Goal: Find specific page/section: Find specific page/section

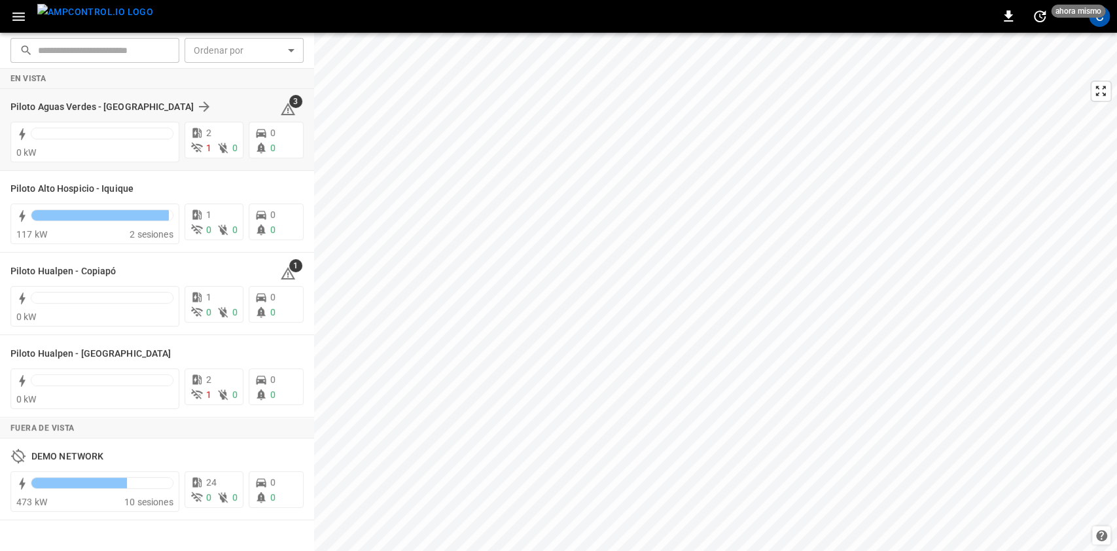
click at [168, 119] on div "0 kW" at bounding box center [92, 140] width 174 height 43
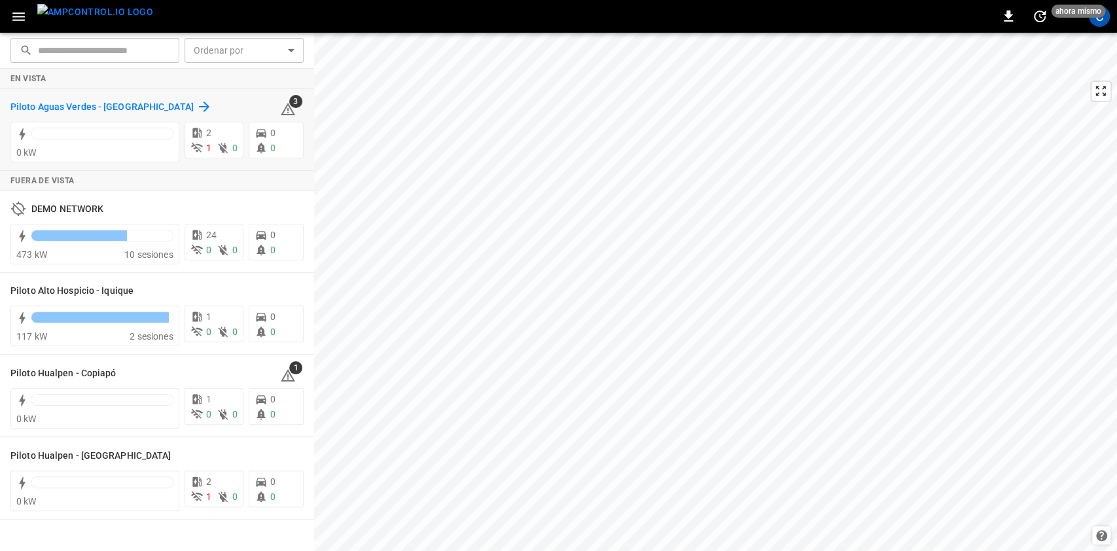
click at [111, 100] on h6 "Piloto Aguas Verdes - [GEOGRAPHIC_DATA]" at bounding box center [101, 107] width 183 height 14
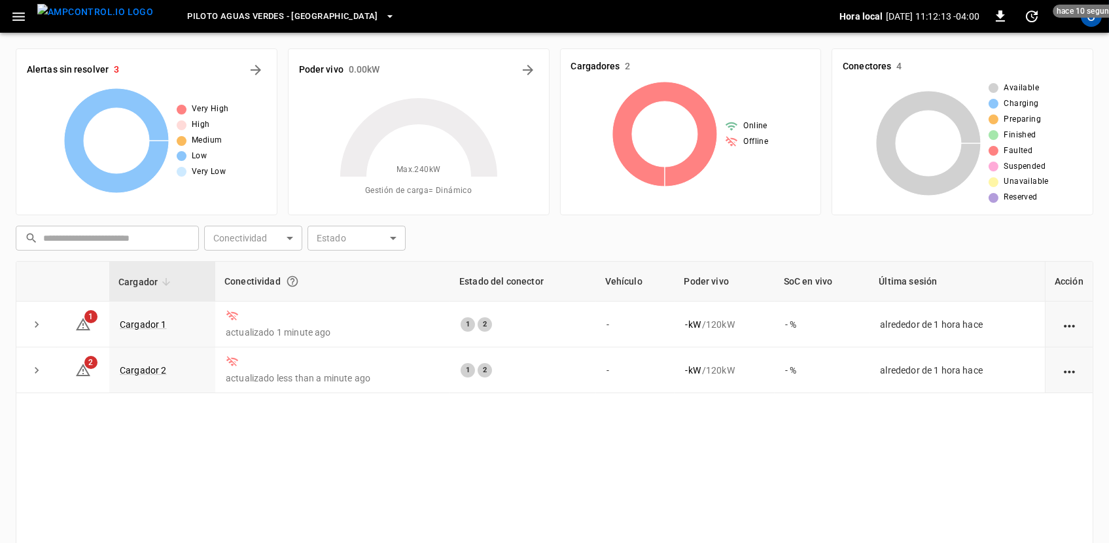
click at [28, 13] on button "button" at bounding box center [18, 17] width 27 height 24
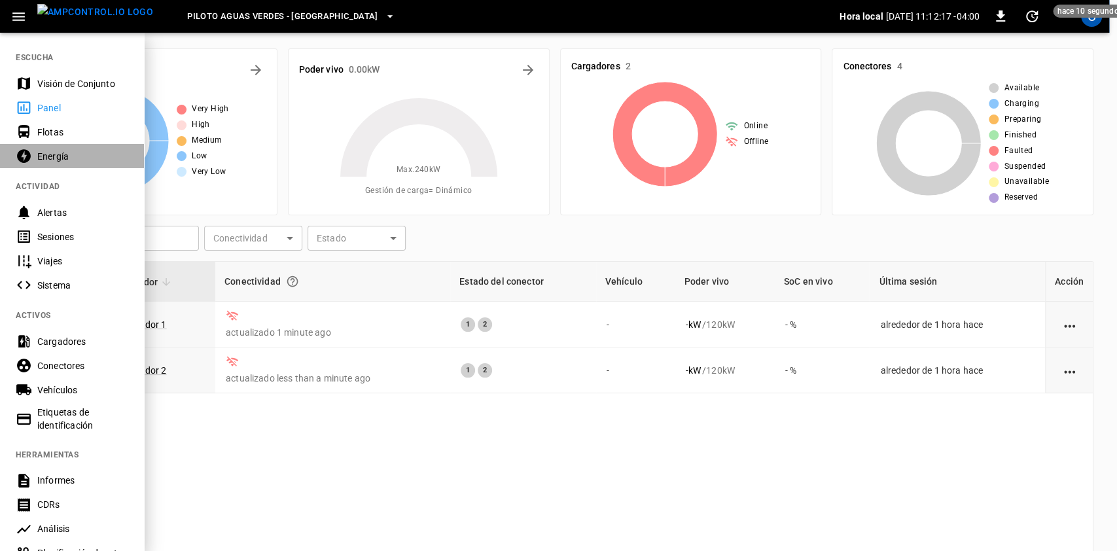
click at [35, 149] on div "Energía" at bounding box center [72, 156] width 144 height 24
